Goal: Transaction & Acquisition: Obtain resource

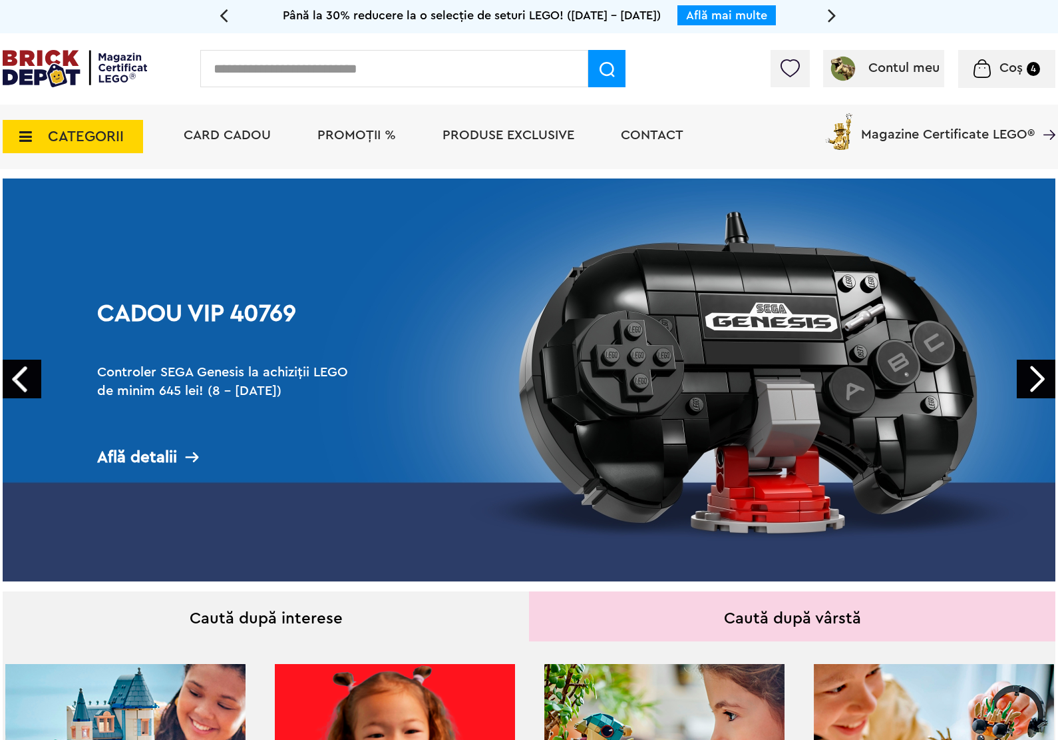
click at [823, 461] on link "Cadou VIP 40769 Controler SEGA Genesis la achiziții LEGO de minim 645 lei! (8 -…" at bounding box center [529, 379] width 1053 height 403
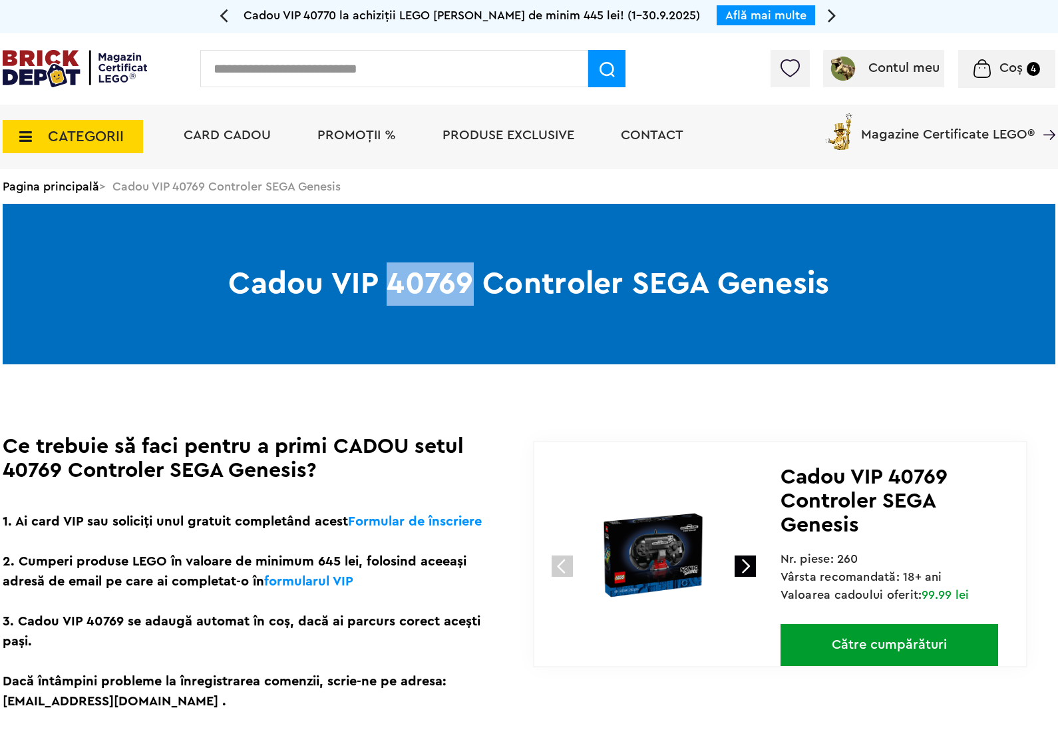
drag, startPoint x: 386, startPoint y: 287, endPoint x: 473, endPoint y: 288, distance: 86.6
click at [473, 288] on h1 "Cadou VIP 40769 Controler SEGA Genesis" at bounding box center [529, 284] width 1053 height 160
click at [438, 324] on h1 "Cadou VIP 40769 Controler SEGA Genesis" at bounding box center [529, 284] width 1053 height 160
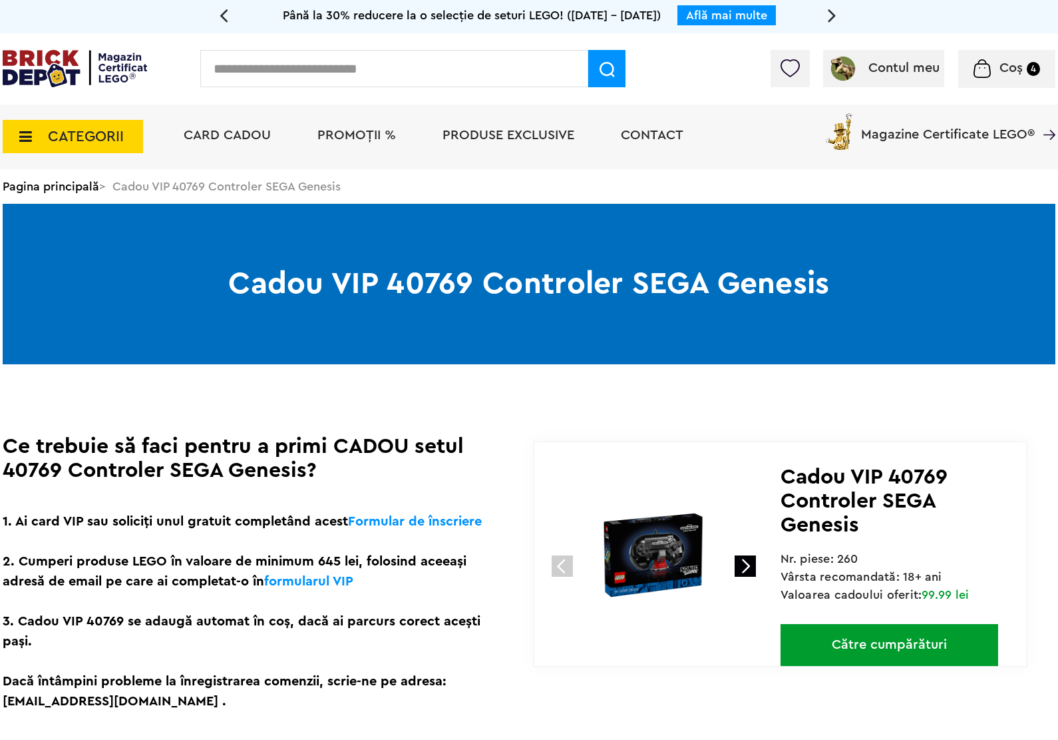
click at [400, 75] on input "text" at bounding box center [394, 68] width 388 height 37
type input "**********"
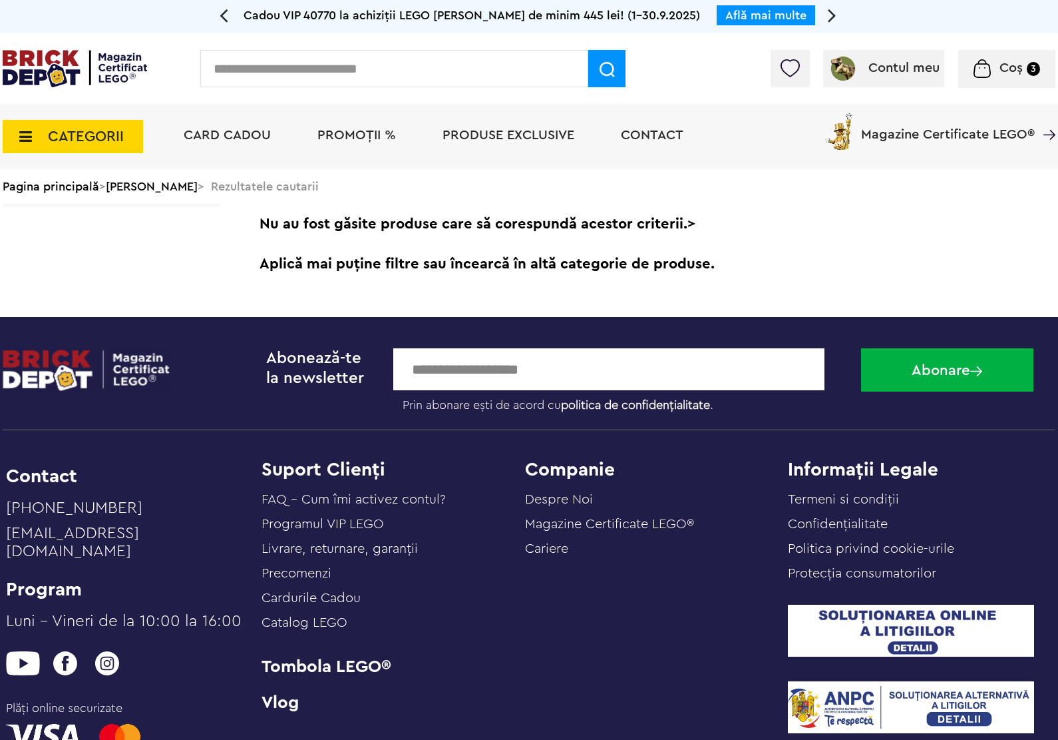
click at [381, 37] on div "Contul meu Contul meu Comenzile mele Date personale Adrese Parolă Listă dorințe…" at bounding box center [529, 68] width 1058 height 71
click at [376, 58] on input "text" at bounding box center [394, 68] width 388 height 37
type input "*"
type input "**********"
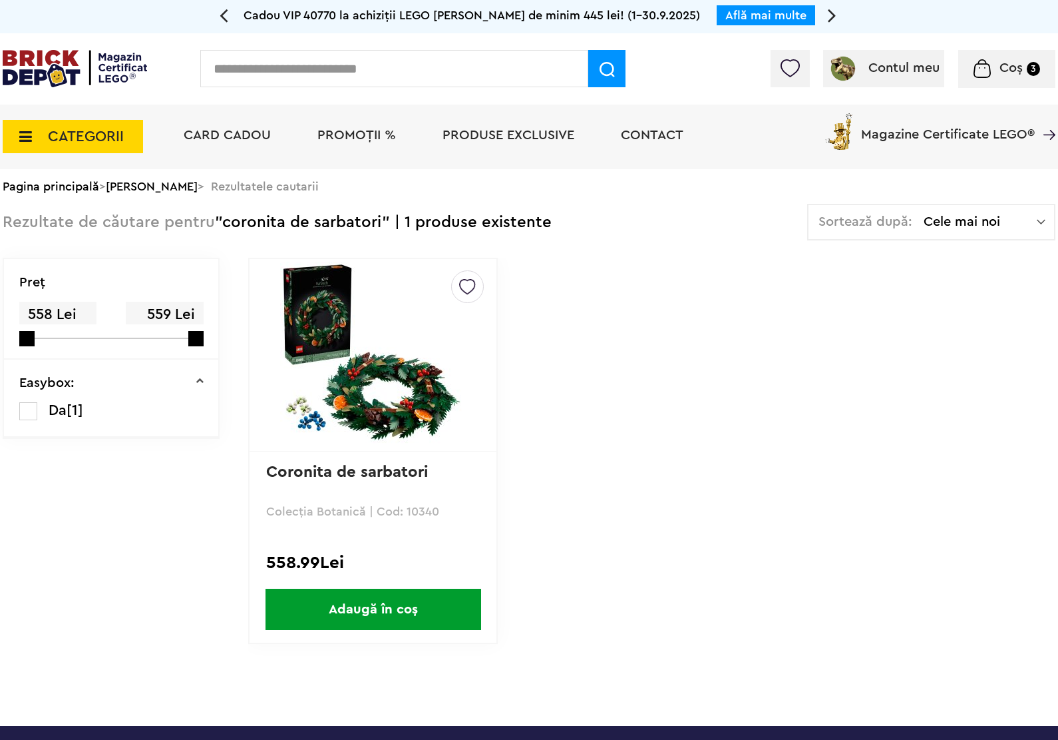
click at [349, 457] on div "Default ( 1 ) Creează o listă nouă Coronita de sarbatori Colecția Botanică | Co…" at bounding box center [373, 451] width 250 height 386
click at [351, 464] on link "Coronita de sarbatori" at bounding box center [347, 472] width 162 height 16
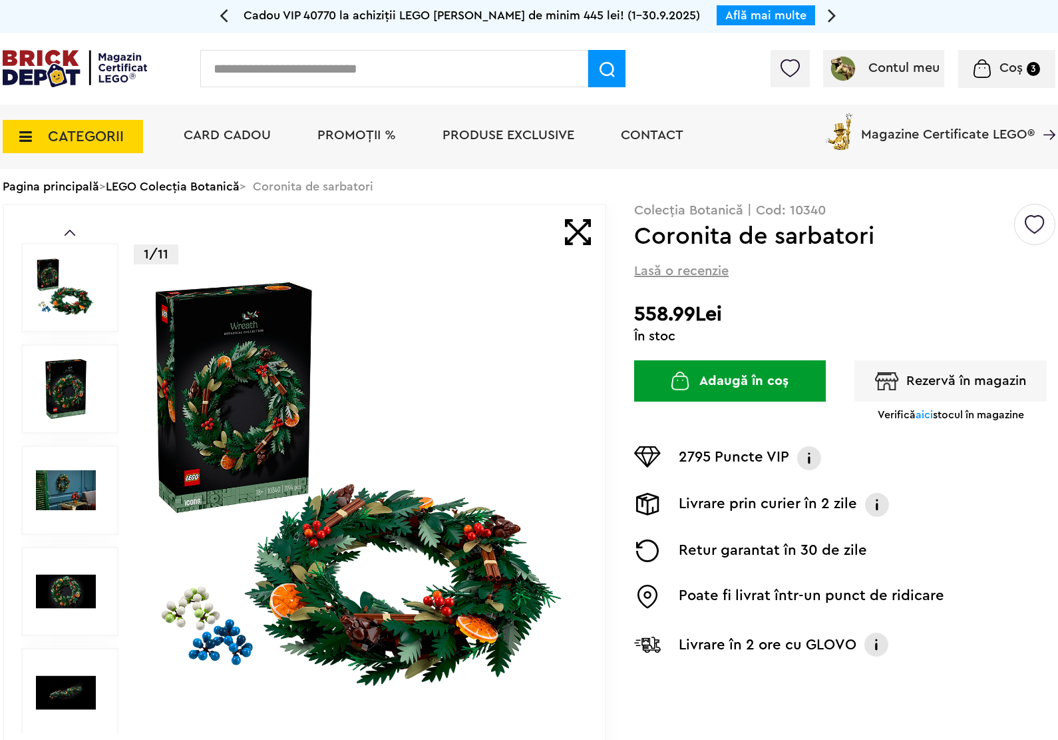
click at [950, 383] on button "Rezervă în magazin" at bounding box center [951, 380] width 192 height 41
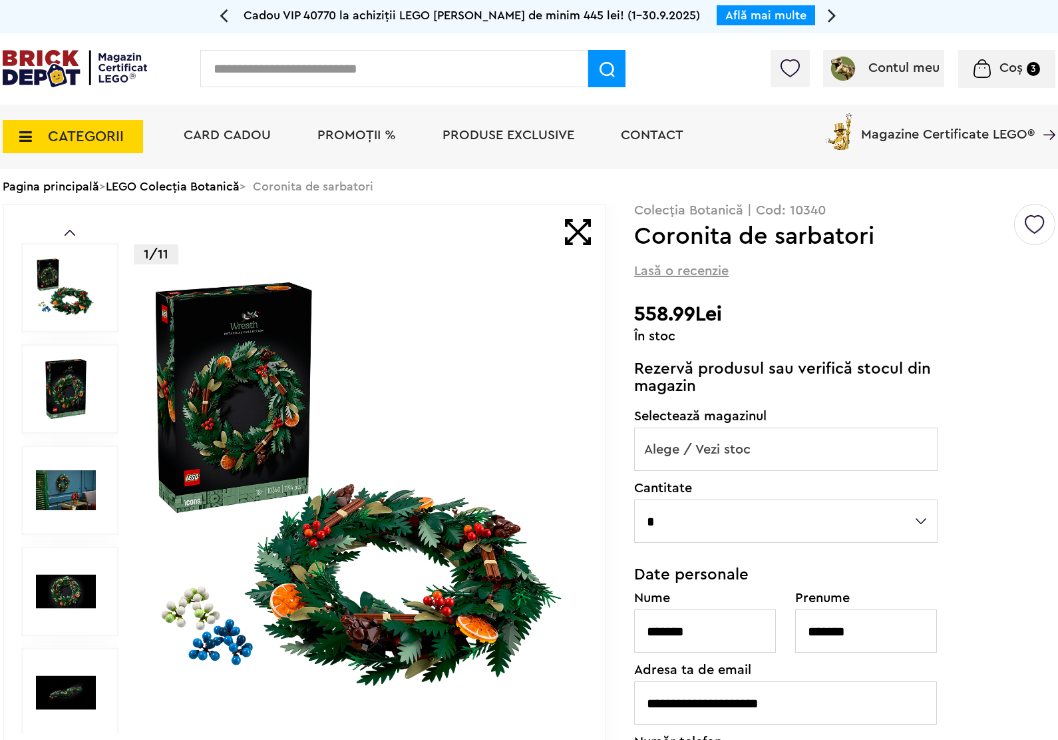
click at [843, 444] on span "Alege / Vezi stoc" at bounding box center [786, 449] width 302 height 43
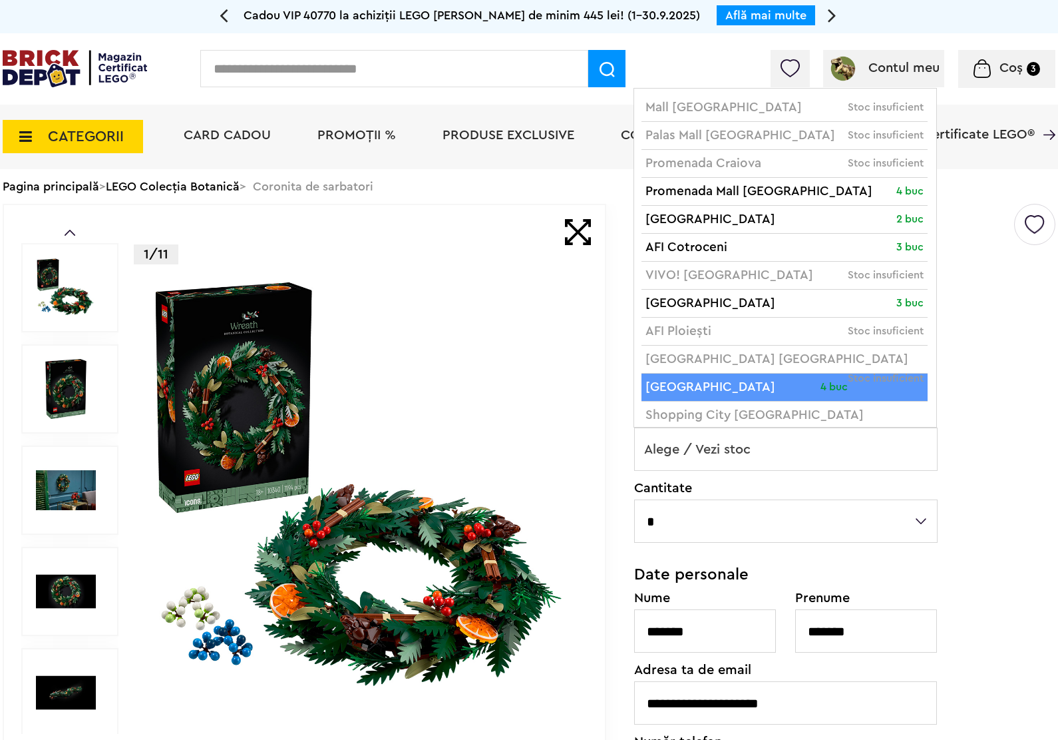
scroll to position [11, 0]
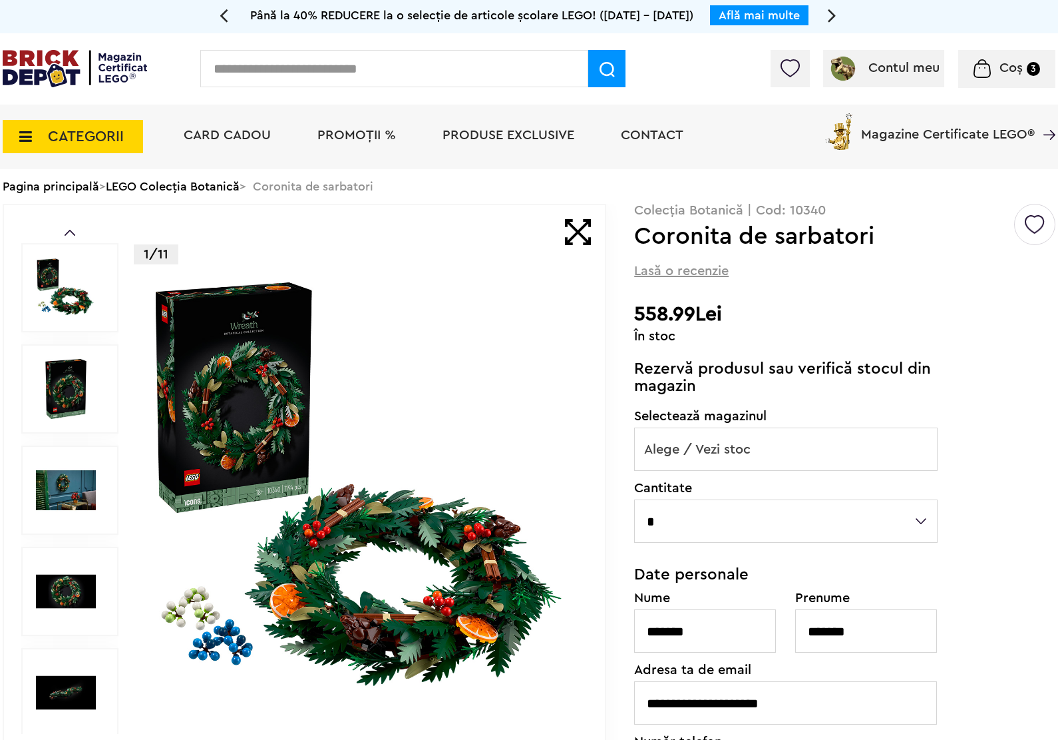
click at [972, 431] on div "Default ( 1 ) Creează o listă nouă Colecția Botanică | Cod: 10340 Coronita de s…" at bounding box center [844, 562] width 421 height 716
click at [327, 135] on span "PROMOȚII %" at bounding box center [357, 134] width 79 height 13
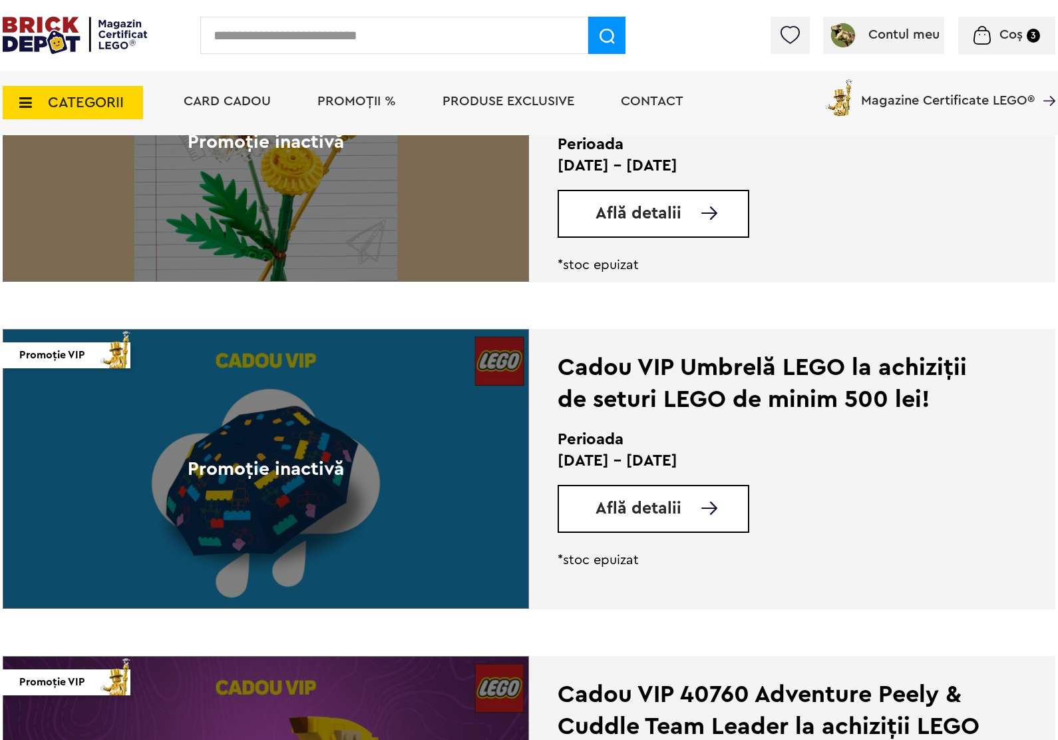
scroll to position [2996, 0]
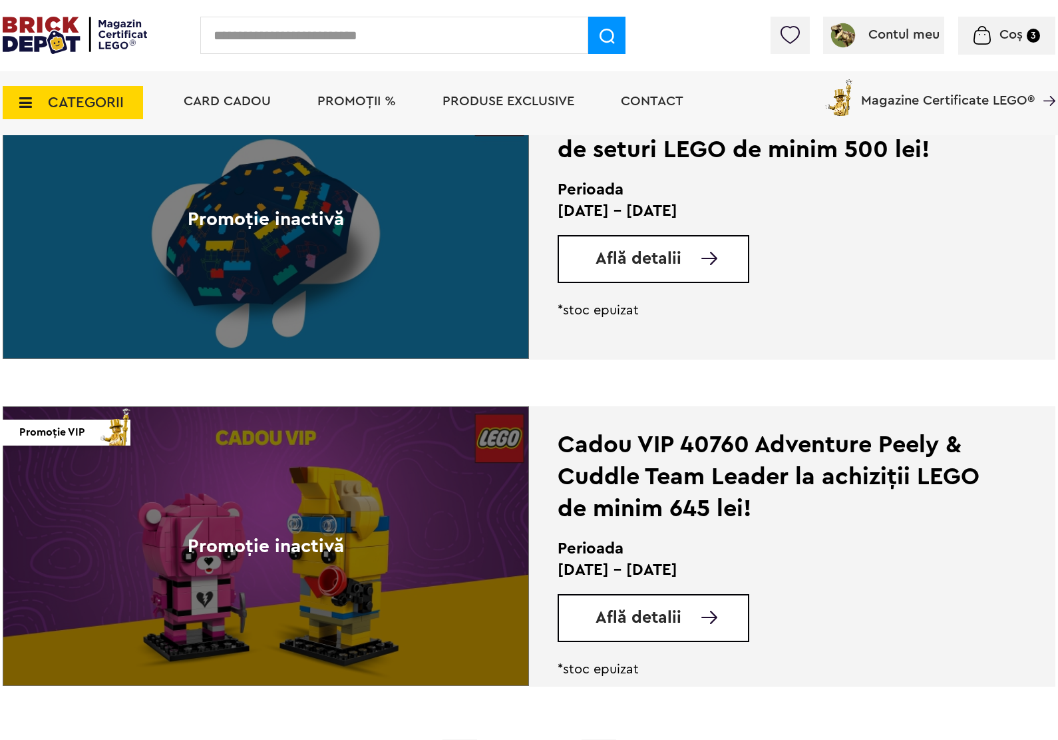
click at [702, 254] on img at bounding box center [710, 258] width 16 height 13
